Goal: Transaction & Acquisition: Purchase product/service

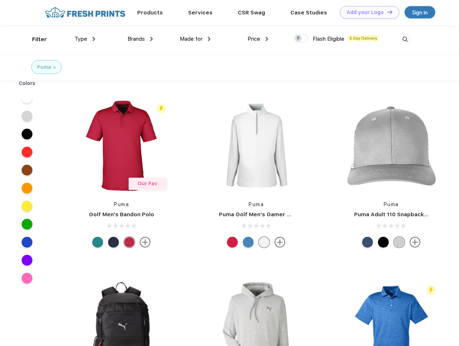
scroll to position [0, 0]
click at [367, 12] on link "Add your Logo Design Tool" at bounding box center [369, 12] width 59 height 13
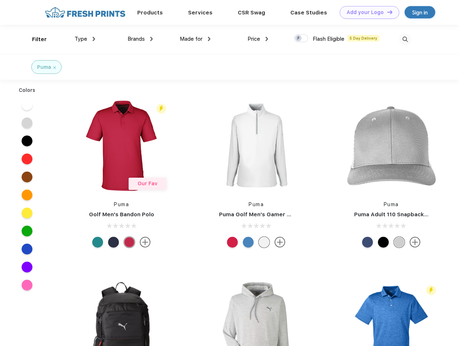
click at [0, 0] on div "Design Tool" at bounding box center [0, 0] width 0 height 0
click at [387, 12] on link "Add your Logo Design Tool" at bounding box center [369, 12] width 59 height 13
click at [35, 39] on div "Filter" at bounding box center [39, 39] width 15 height 8
click at [85, 39] on span "Type" at bounding box center [81, 39] width 13 height 6
click at [140, 39] on span "Brands" at bounding box center [136, 39] width 17 height 6
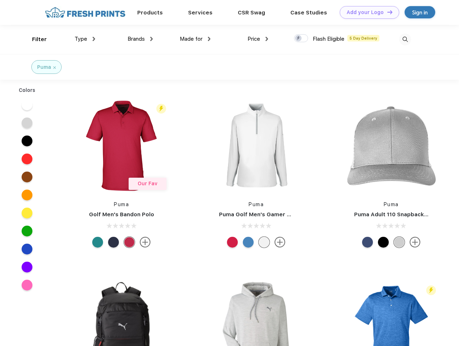
click at [195, 39] on span "Made for" at bounding box center [191, 39] width 23 height 6
click at [258, 39] on span "Price" at bounding box center [253, 39] width 13 height 6
click at [301, 39] on div at bounding box center [301, 38] width 14 height 8
click at [299, 39] on input "checkbox" at bounding box center [296, 36] width 5 height 5
click at [405, 39] on img at bounding box center [405, 40] width 12 height 12
